Goal: Information Seeking & Learning: Find specific fact

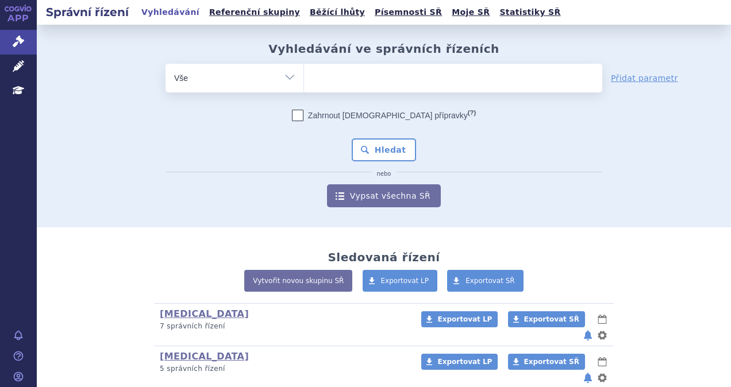
click at [419, 75] on ul at bounding box center [453, 76] width 298 height 24
click at [304, 75] on select at bounding box center [303, 77] width 1 height 29
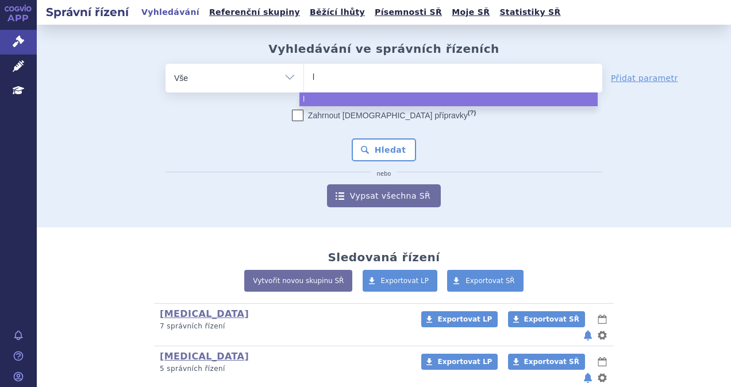
type input "ly"
type input "lynp"
type input "lynpa"
type input "lynparz"
type input "[MEDICAL_DATA]"
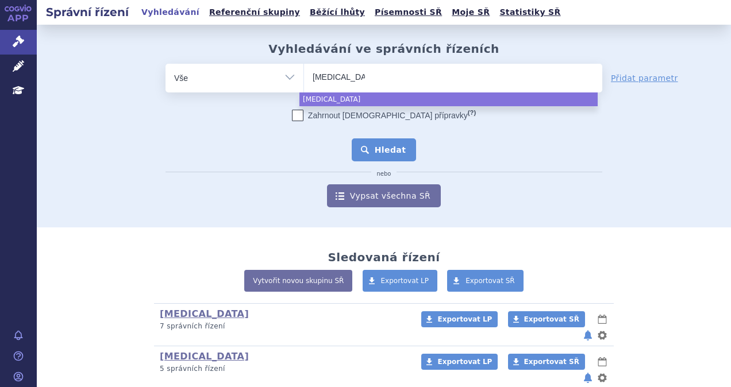
select select "lynparza"
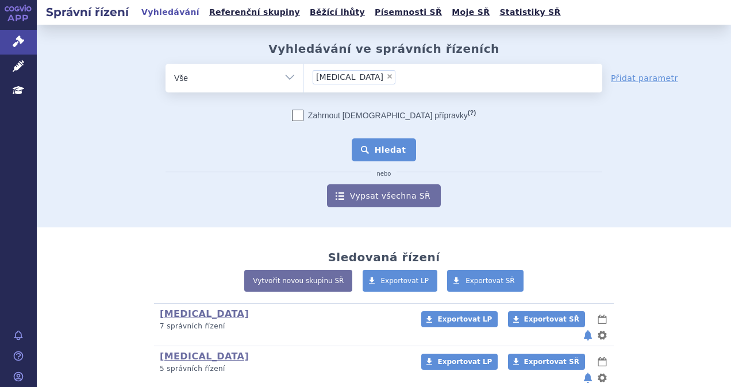
click at [384, 140] on button "Hledat" at bounding box center [384, 149] width 65 height 23
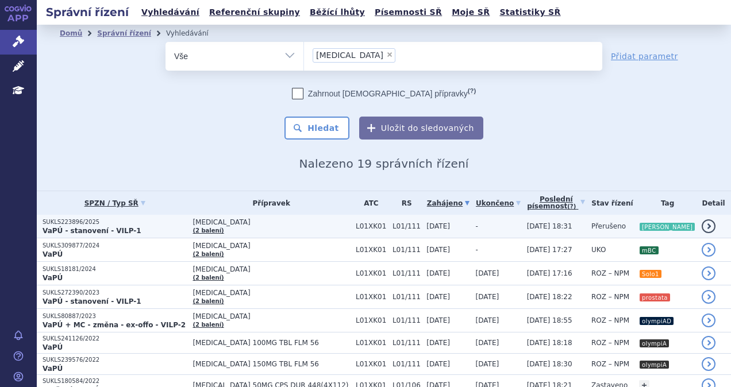
click at [387, 230] on td "L01/111" at bounding box center [404, 227] width 34 height 24
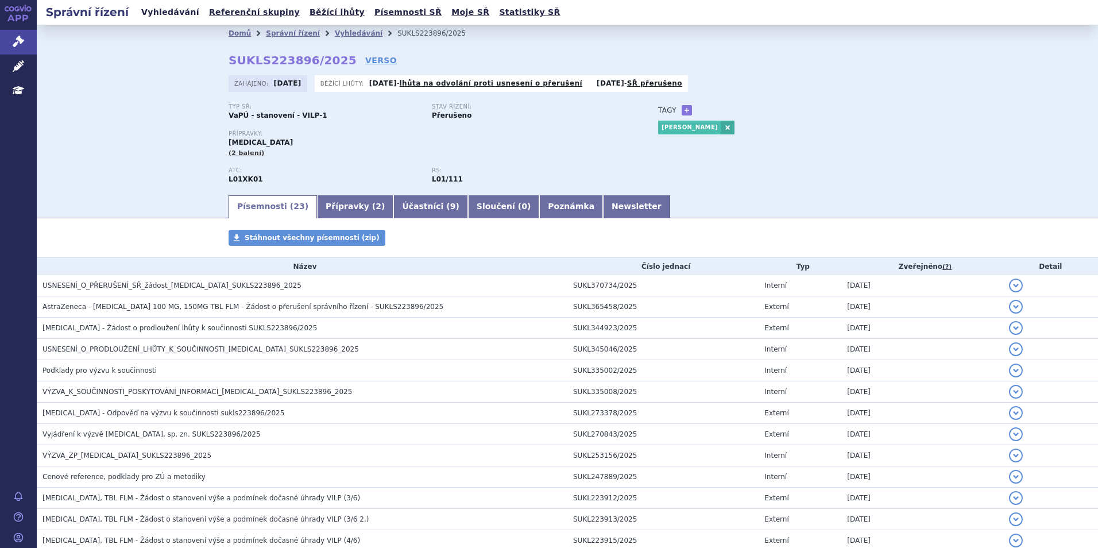
click at [152, 20] on link "Vyhledávání" at bounding box center [170, 13] width 65 height 16
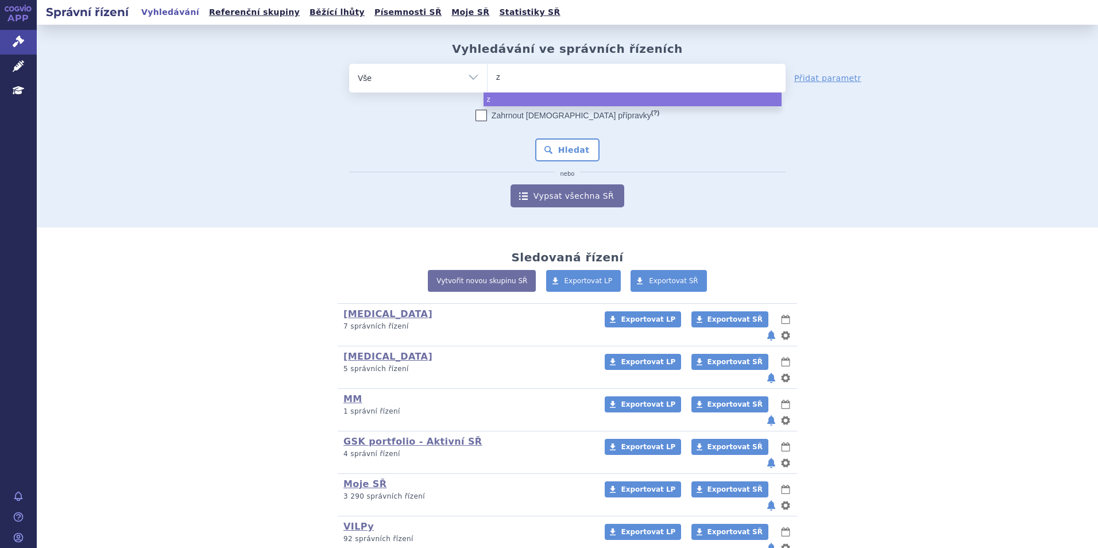
type input "ze"
type input "zeju"
type input "zejula"
select select "zejula"
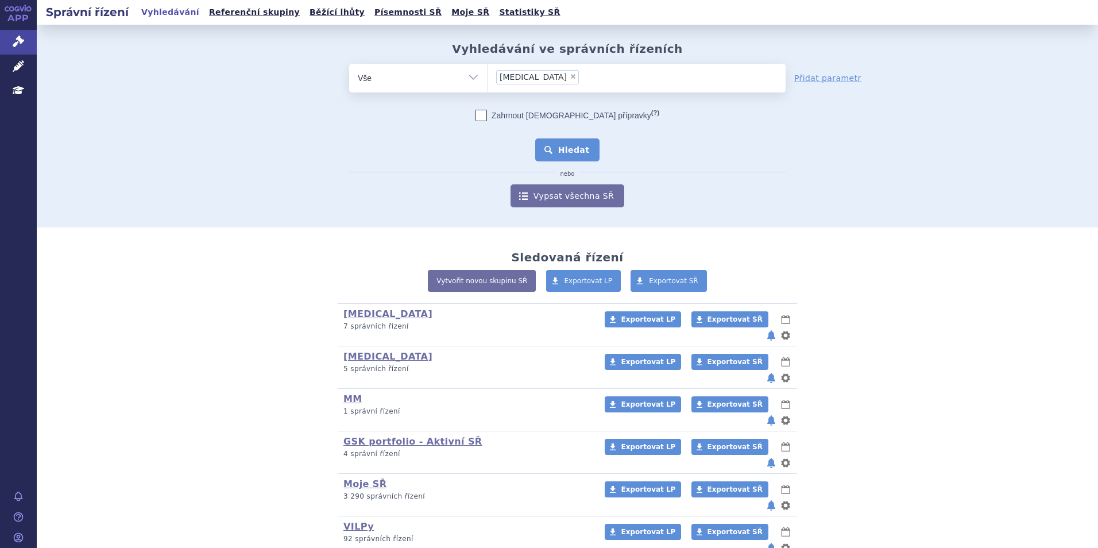
click at [544, 154] on button "Hledat" at bounding box center [567, 149] width 65 height 23
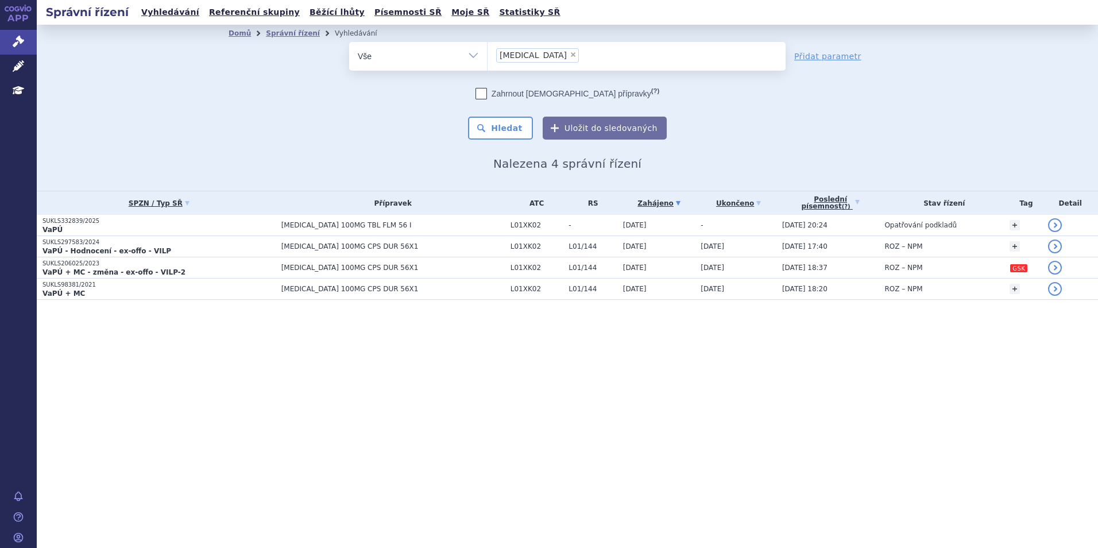
click at [243, 225] on p "VaPÚ" at bounding box center [159, 229] width 233 height 9
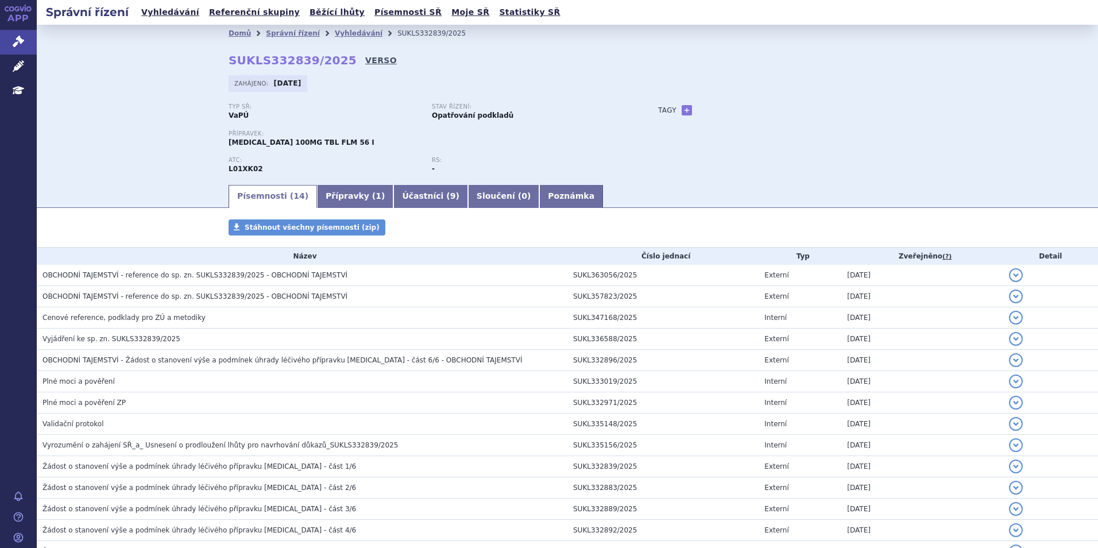
click at [365, 57] on link "VERSO" at bounding box center [381, 60] width 32 height 11
drag, startPoint x: 330, startPoint y: 61, endPoint x: 196, endPoint y: 58, distance: 133.9
click at [196, 58] on div "Domů Správní řízení Vyhledávání SUKLS332839/2025 SUKLS332839/2025 VERSO Zahájen…" at bounding box center [568, 104] width 1062 height 159
copy strong "SUKLS332839/2025"
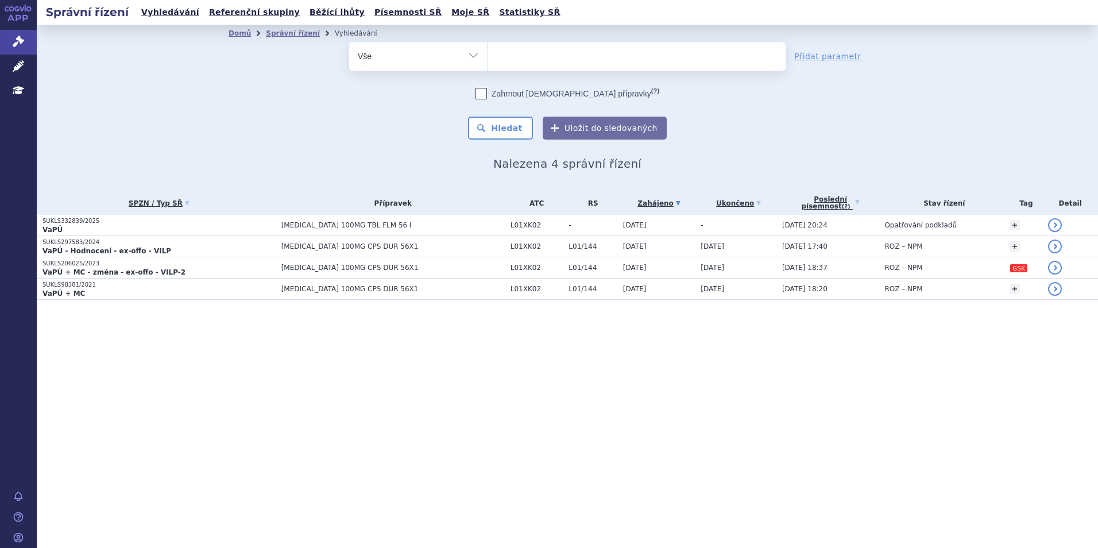
select select
type input "je"
type input "jem"
type input "jemp"
type input "jemper"
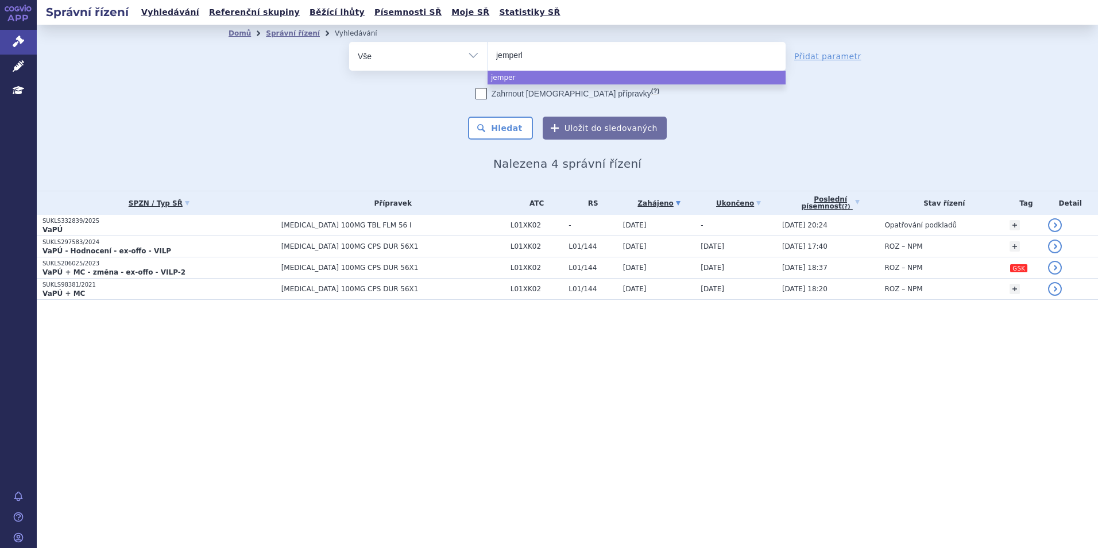
type input "jemperli"
select select "jemperli"
click at [530, 132] on button "Hledat" at bounding box center [500, 128] width 65 height 23
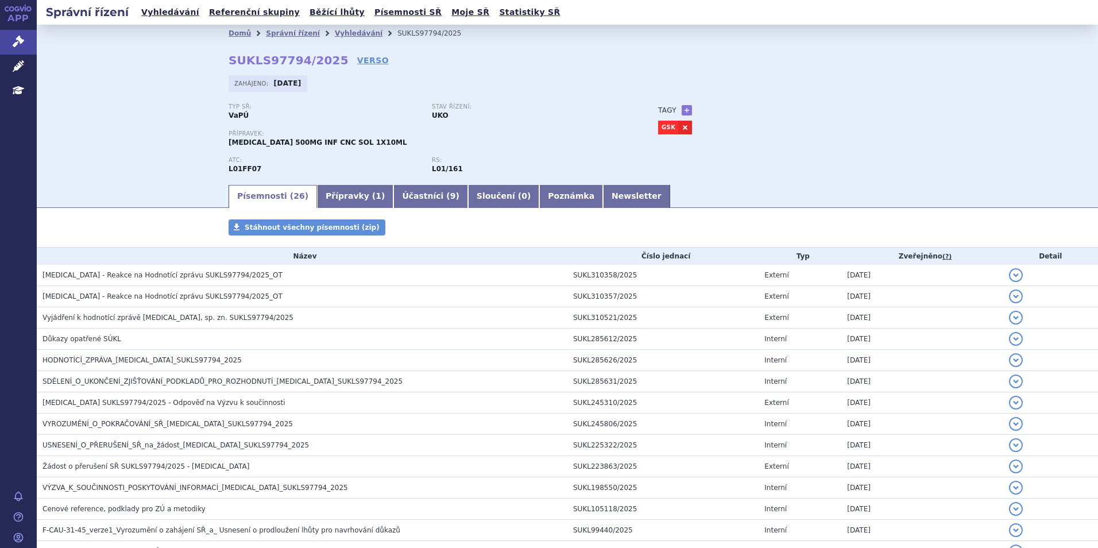
click at [357, 61] on link "VERSO" at bounding box center [373, 60] width 32 height 11
click at [238, 30] on link "Domů" at bounding box center [240, 33] width 22 height 8
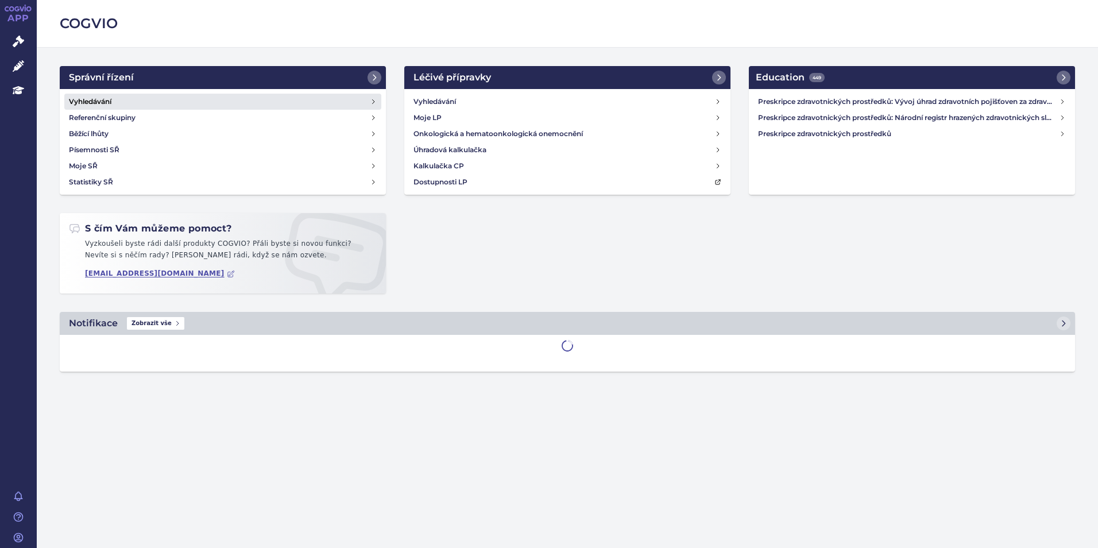
click at [108, 101] on h4 "Vyhledávání" at bounding box center [90, 101] width 43 height 11
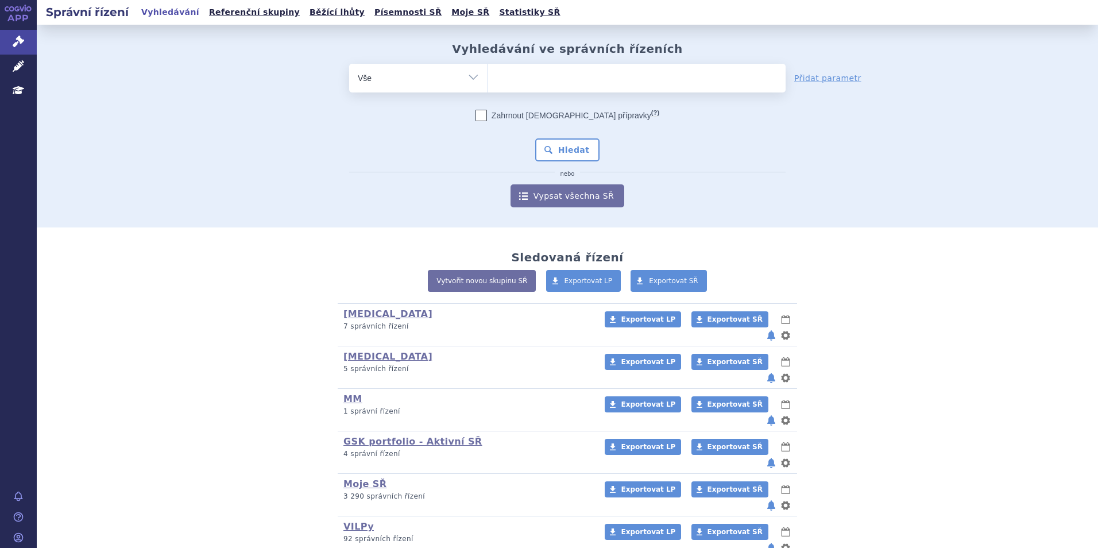
click at [512, 99] on form "odstranit Vše Spisová značka Typ SŘ (?) Hledat" at bounding box center [567, 136] width 437 height 144
click at [515, 86] on ul at bounding box center [637, 76] width 298 height 24
click at [488, 86] on select at bounding box center [487, 77] width 1 height 29
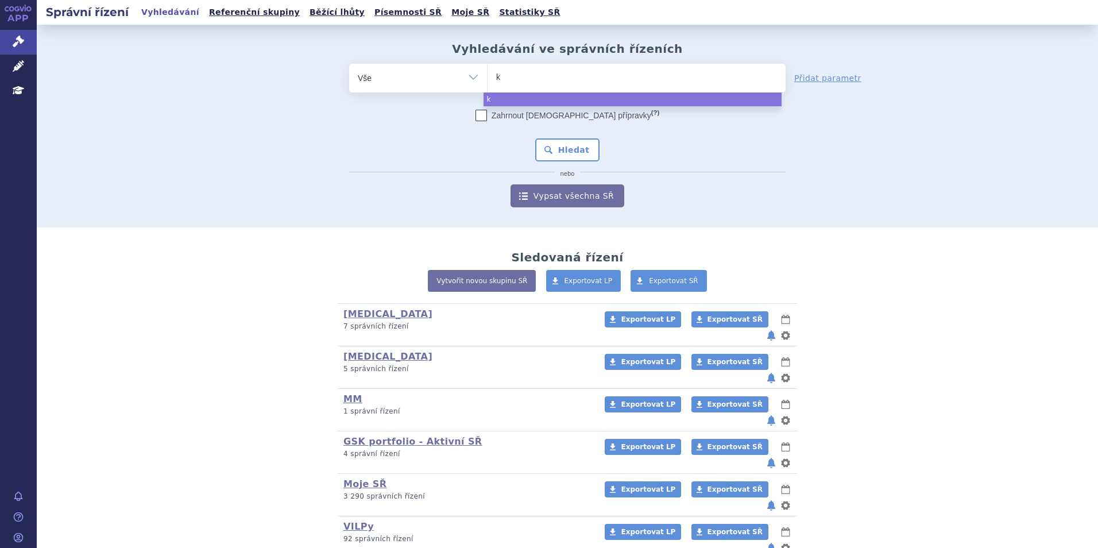
type input "ke"
type input "key"
type input "keyt"
type input "keytr"
type input "[MEDICAL_DATA]"
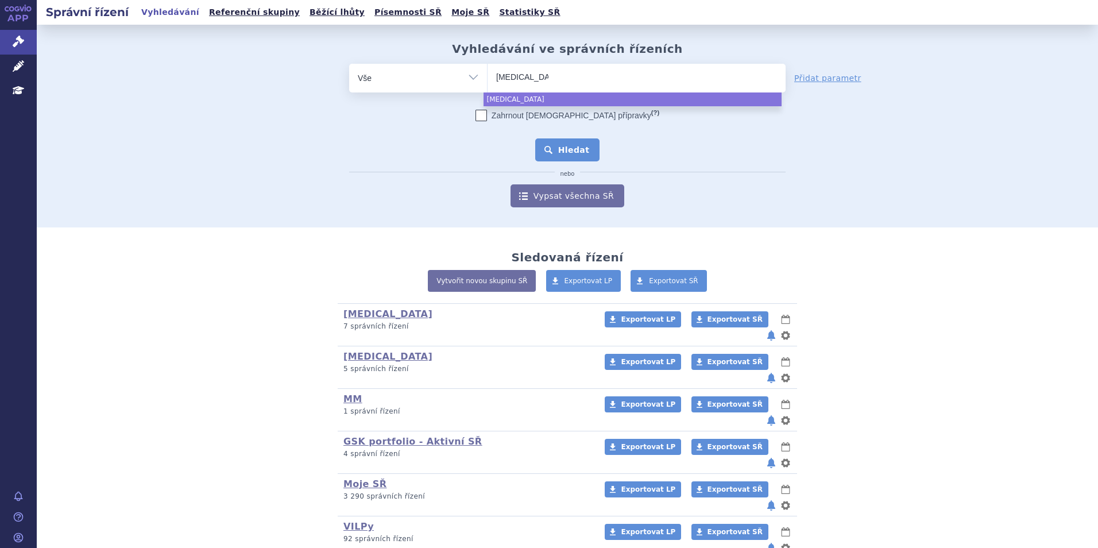
select select "keytruda"
click at [539, 144] on button "Hledat" at bounding box center [567, 149] width 65 height 23
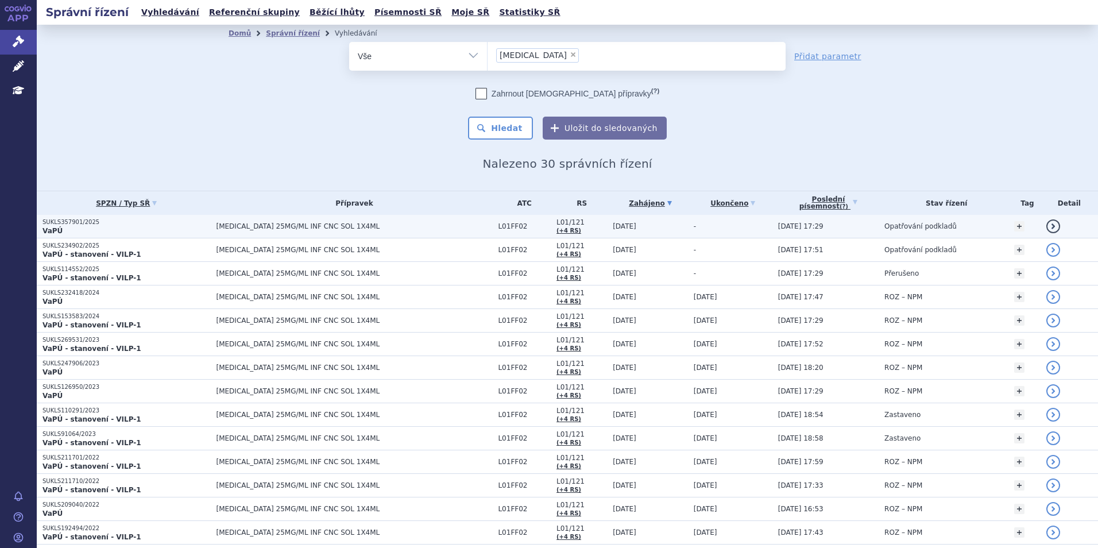
click at [323, 228] on span "[MEDICAL_DATA] 25MG/ML INF CNC SOL 1X4ML" at bounding box center [355, 226] width 276 height 8
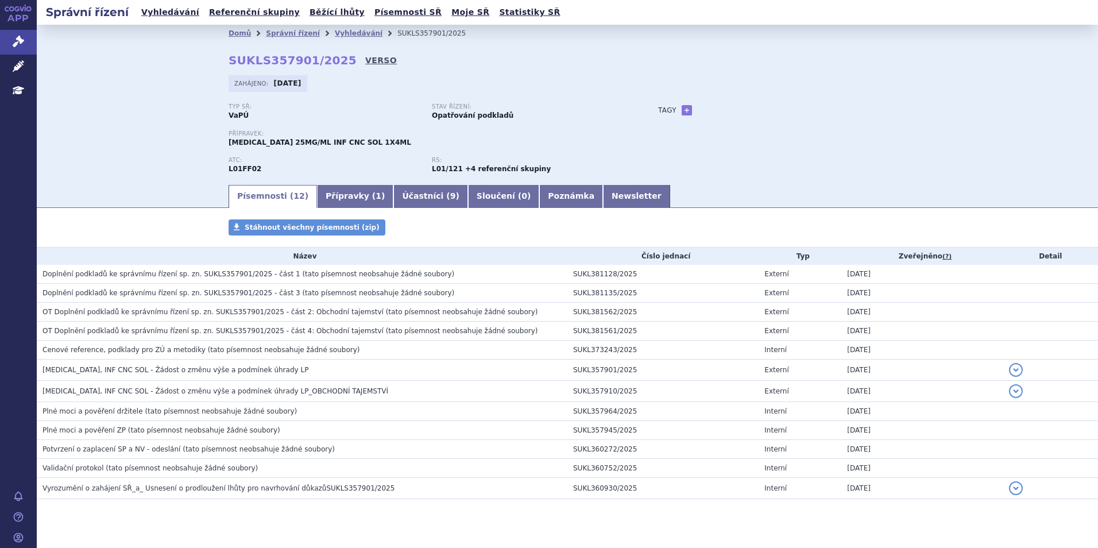
click at [365, 63] on link "VERSO" at bounding box center [381, 60] width 32 height 11
click at [171, 13] on link "Vyhledávání" at bounding box center [170, 13] width 65 height 16
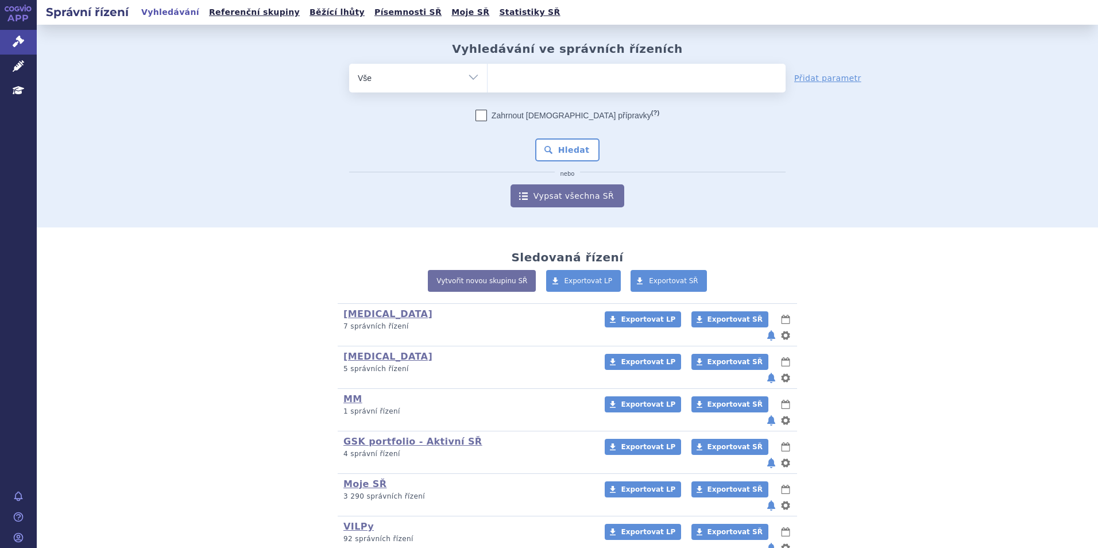
click at [504, 83] on ul at bounding box center [637, 76] width 298 height 24
click at [488, 83] on select at bounding box center [487, 77] width 1 height 29
type input "du"
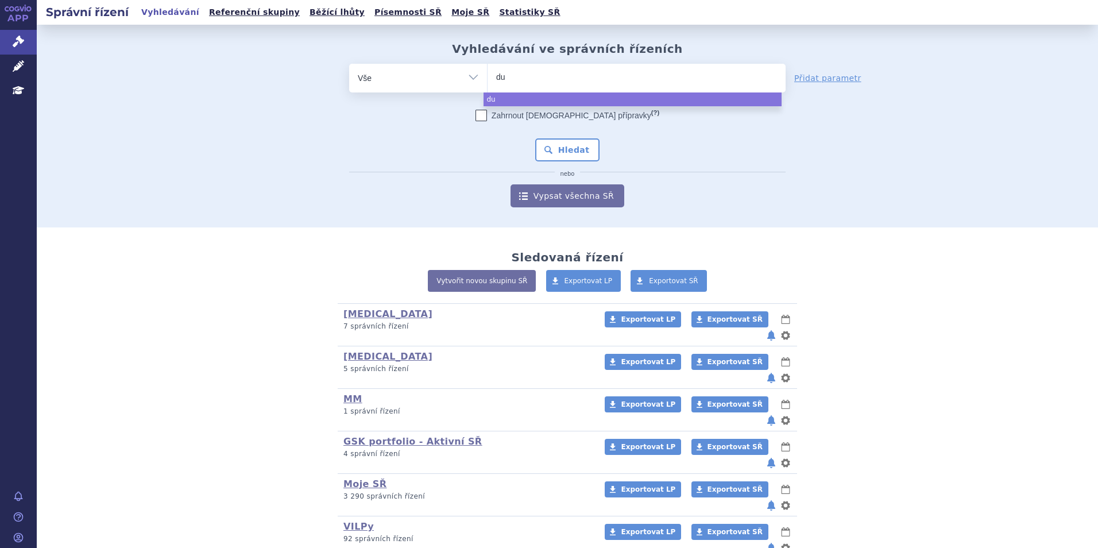
type input "dup"
type input "dupi"
type input "dupixe"
type input "dupixen"
type input "dupixent"
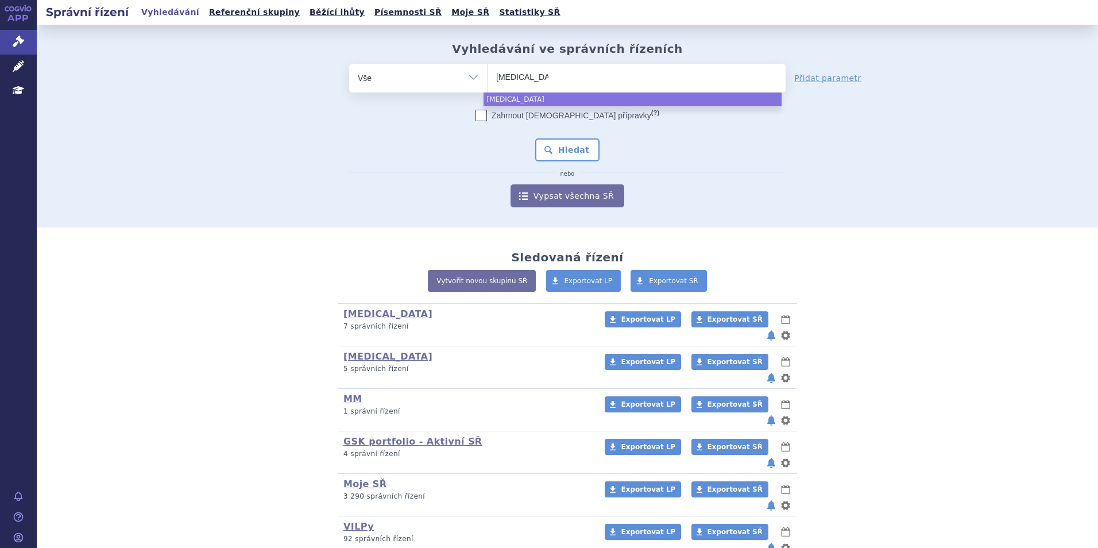
select select "dupixent"
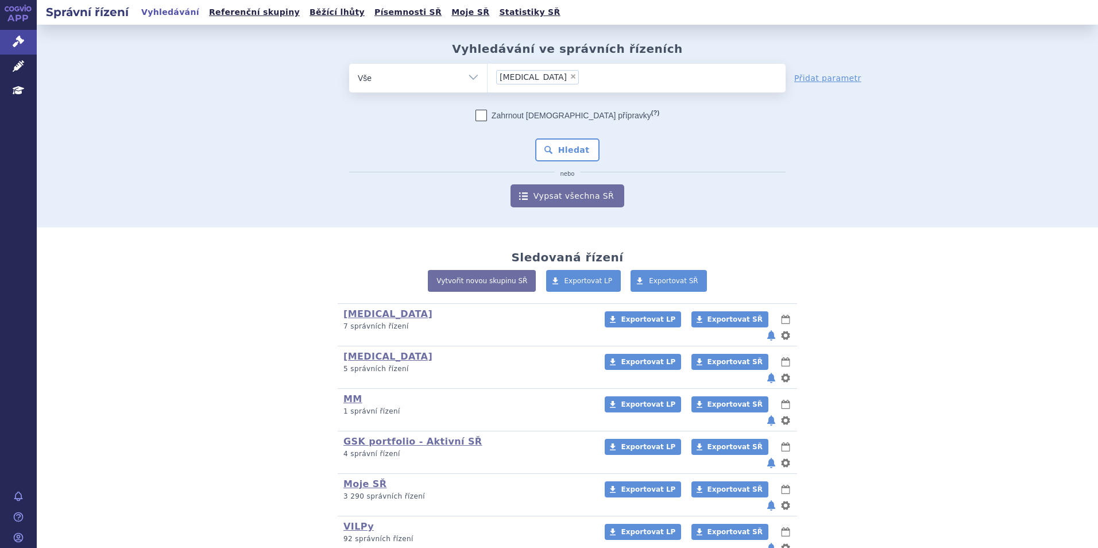
click at [537, 136] on div "Zahrnout bratrské přípravky (?) * Pozor, hledání dle vyhledávacího parametru In…" at bounding box center [567, 159] width 437 height 98
click at [543, 144] on button "Hledat" at bounding box center [567, 149] width 65 height 23
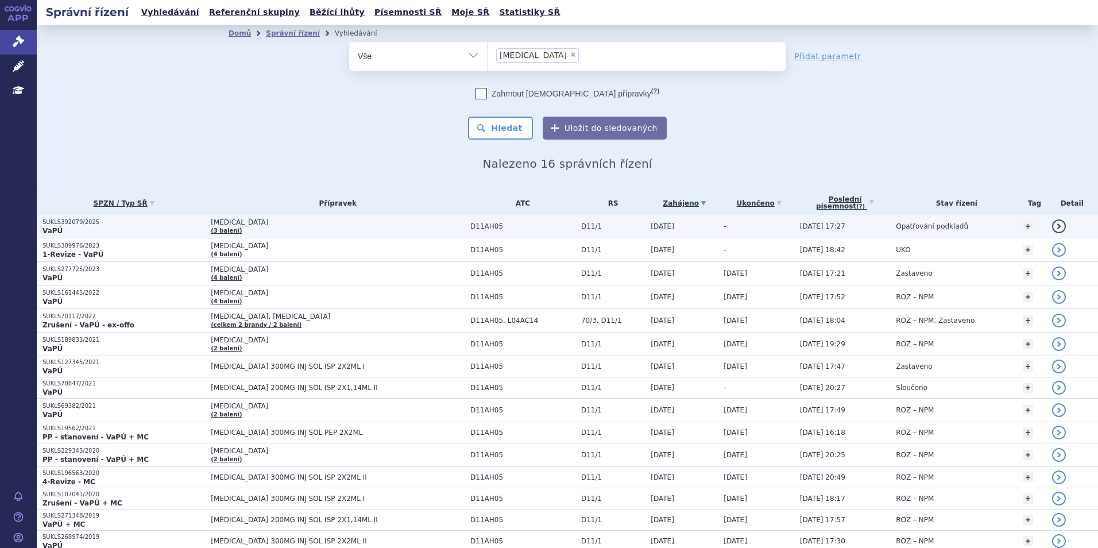
click at [153, 228] on p "VaPÚ" at bounding box center [124, 230] width 163 height 9
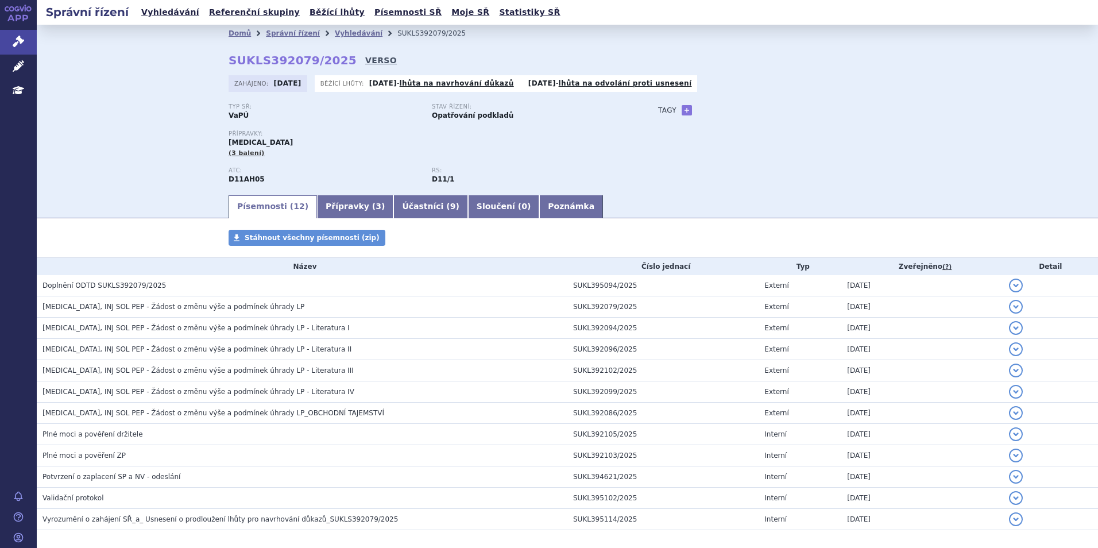
click at [365, 63] on link "VERSO" at bounding box center [381, 60] width 32 height 11
click at [156, 15] on link "Vyhledávání" at bounding box center [170, 13] width 65 height 16
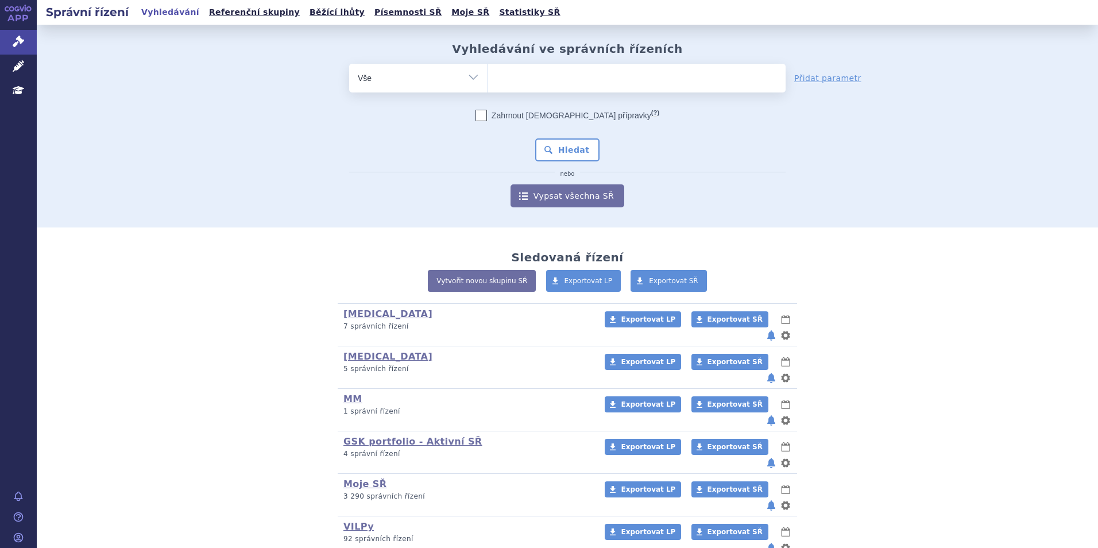
click at [540, 78] on ul at bounding box center [637, 76] width 298 height 24
click at [488, 78] on select at bounding box center [487, 77] width 1 height 29
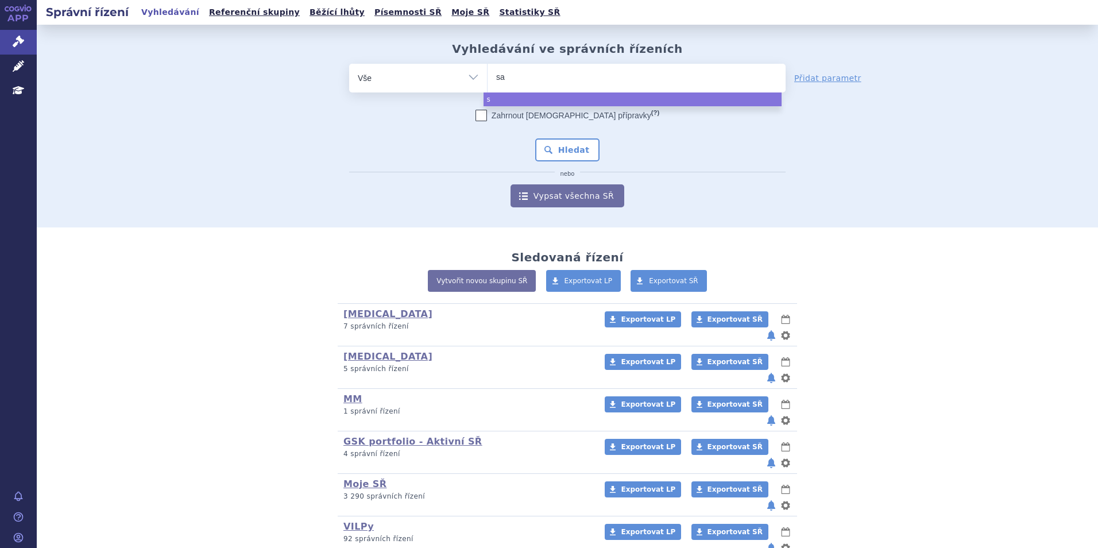
type input "sar"
type input "sarcli"
type input "sarclisa"
select select "sarclisa"
click at [555, 141] on button "Hledat" at bounding box center [567, 149] width 65 height 23
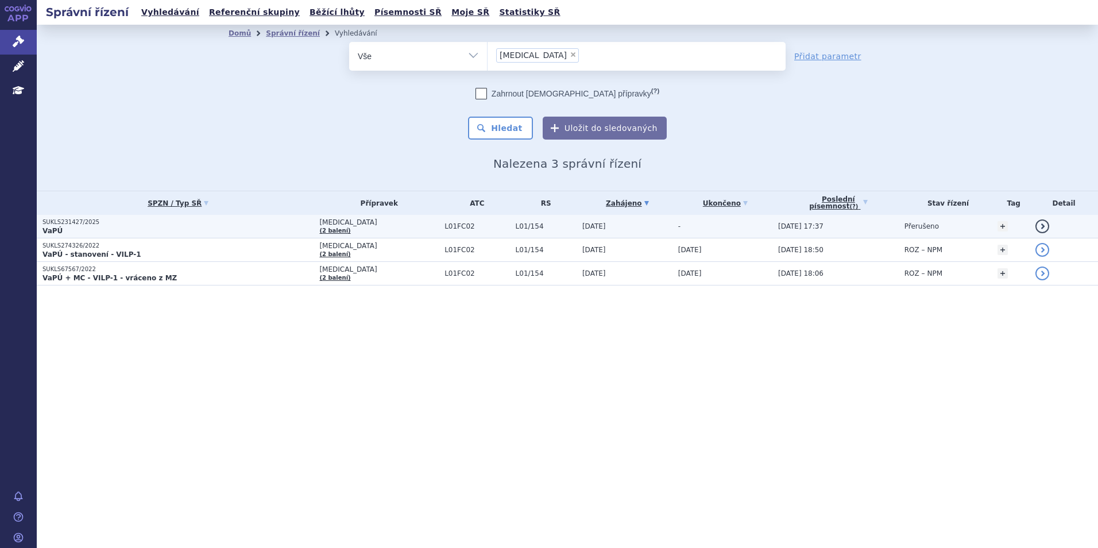
click at [77, 229] on p "VaPÚ" at bounding box center [178, 230] width 271 height 9
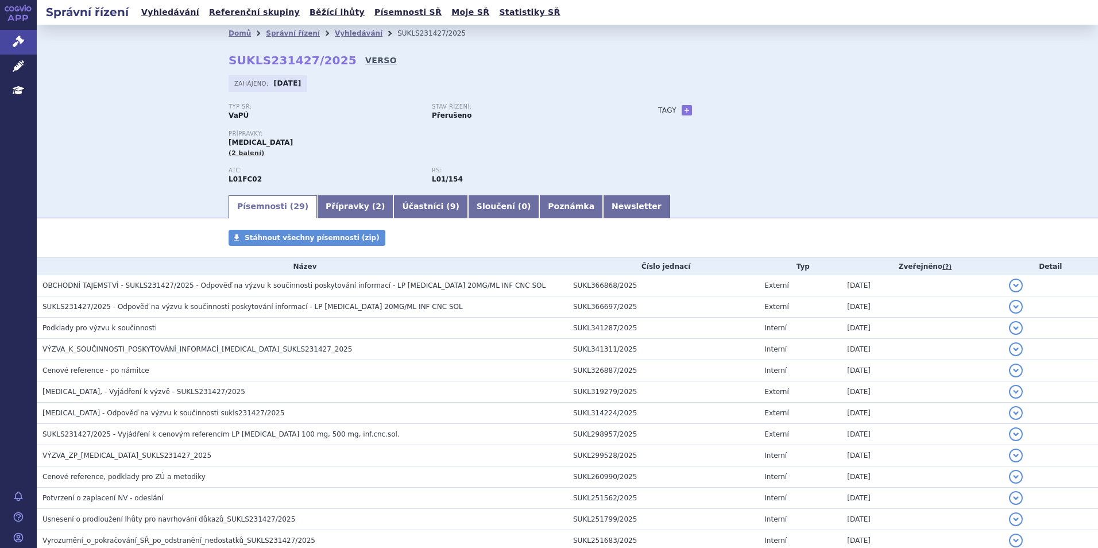
click at [365, 64] on link "VERSO" at bounding box center [381, 60] width 32 height 11
drag, startPoint x: 330, startPoint y: 60, endPoint x: 219, endPoint y: 64, distance: 110.4
click at [219, 64] on div "Domů Správní řízení Vyhledávání SUKLS231427/2025 SUKLS231427/2025 VERSO [GEOGRA…" at bounding box center [568, 118] width 724 height 152
copy strong "SUKLS231427/2025"
